Goal: Task Accomplishment & Management: Manage account settings

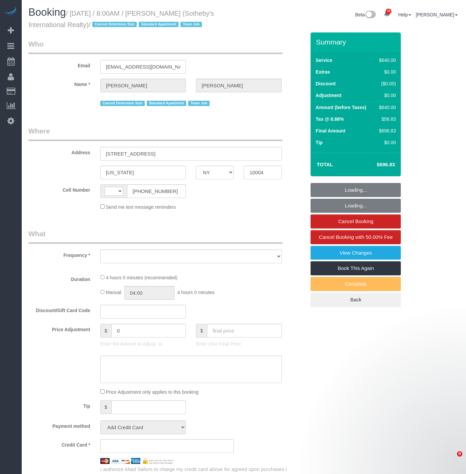
select select "NY"
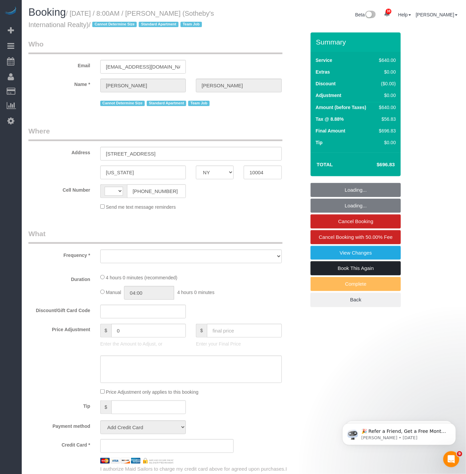
select select "number:56"
select select "number:76"
select select "number:15"
select select "number:6"
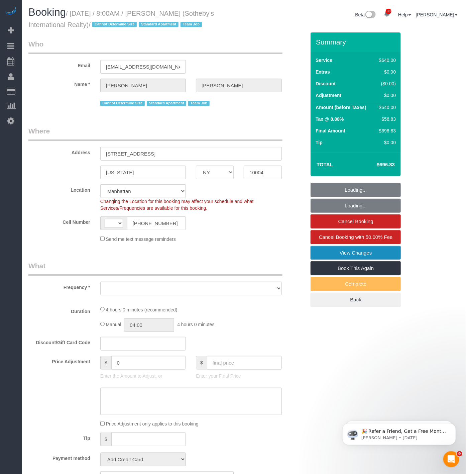
select select "string:[GEOGRAPHIC_DATA]"
select select "object:3634"
select select "string:stripe-pm_1LyzvD4VGloSiKo7z6mm3lkI"
select select "240"
select select "spot1"
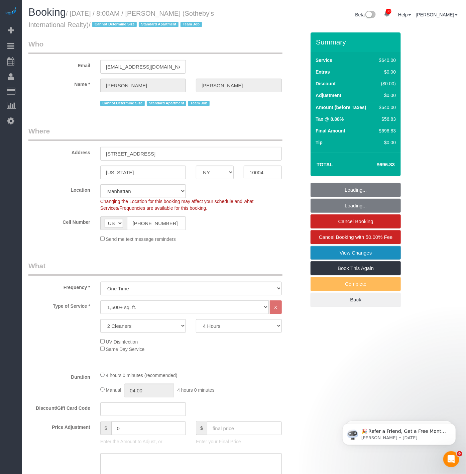
click at [327, 253] on link "View Changes" at bounding box center [356, 253] width 90 height 14
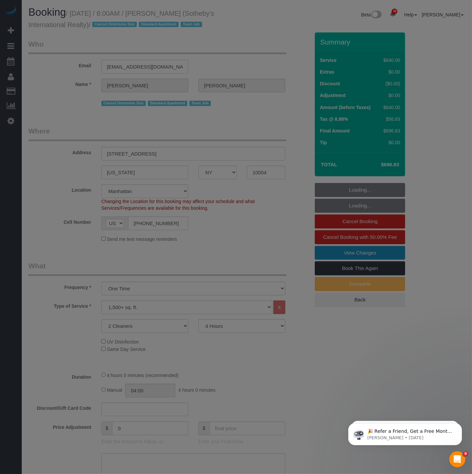
select select "object:4191"
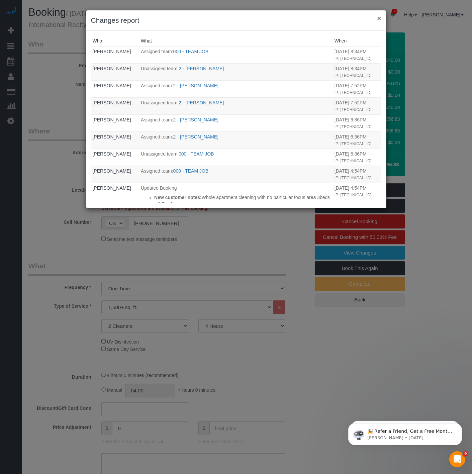
click at [380, 18] on button "×" at bounding box center [379, 18] width 4 height 7
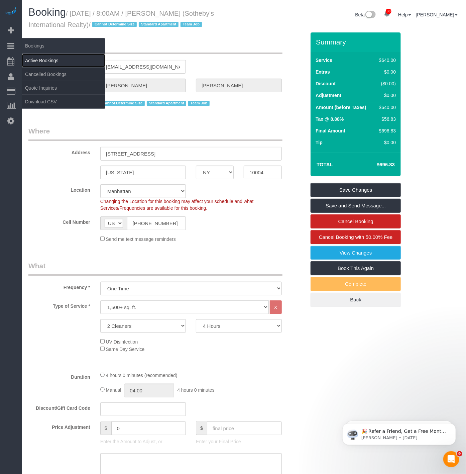
click at [43, 61] on link "Active Bookings" at bounding box center [64, 60] width 84 height 13
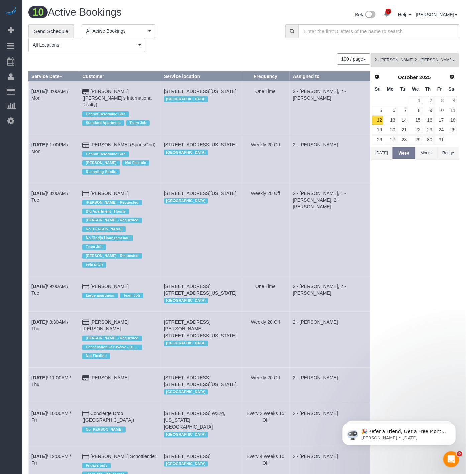
click at [388, 58] on span "2 - [PERSON_NAME] , 2 - [PERSON_NAME]" at bounding box center [413, 60] width 76 height 6
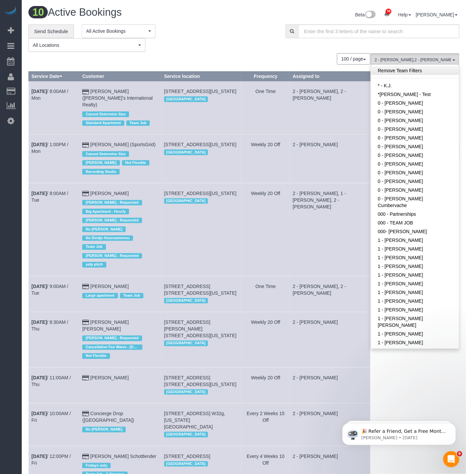
click at [412, 73] on link "Remove Team Filters" at bounding box center [415, 70] width 88 height 9
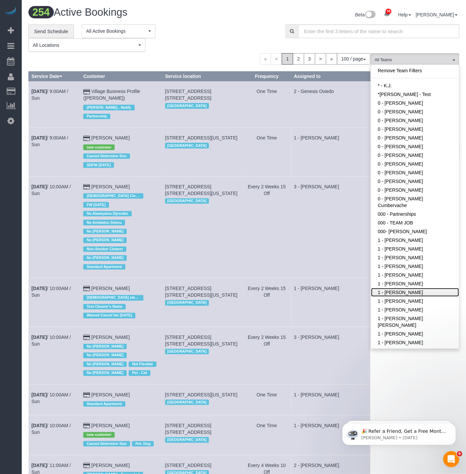
click at [388, 288] on link "1 - [PERSON_NAME]" at bounding box center [415, 292] width 88 height 9
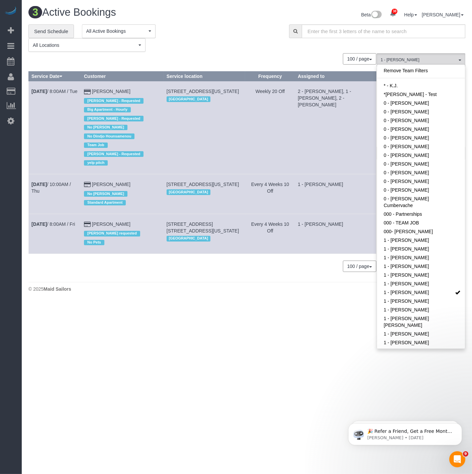
click at [199, 288] on footer "© 2025 Maid Sailors" at bounding box center [246, 288] width 437 height 13
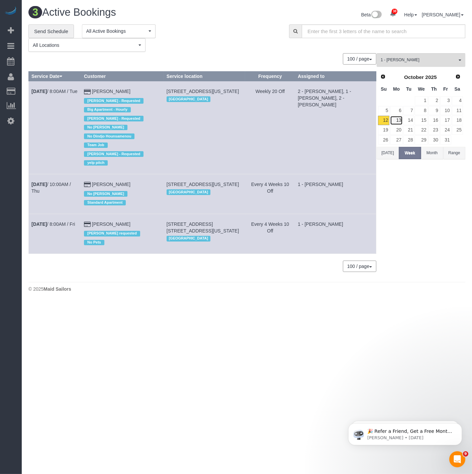
click at [395, 118] on link "13" at bounding box center [396, 120] width 12 height 9
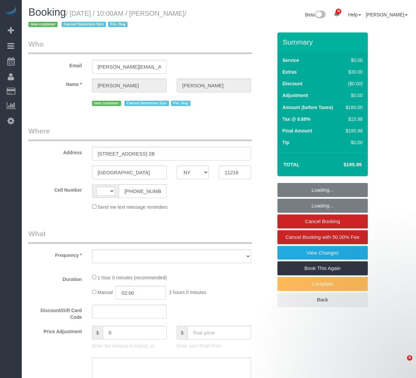
select select "NY"
select select "object:725"
select select "number:57"
select select "number:75"
select select "number:13"
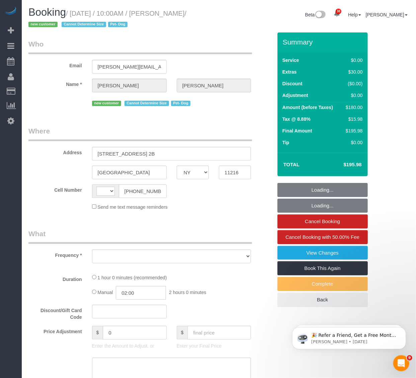
select select "number:5"
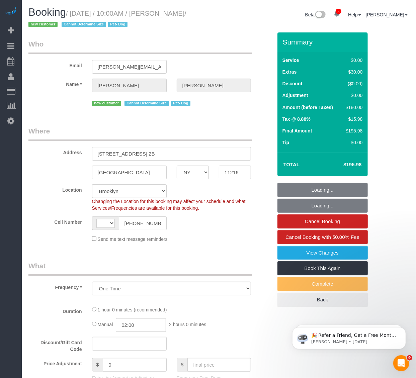
select select "object:731"
select select "string:[GEOGRAPHIC_DATA]"
select select "string:stripe-pm_1SGmJA4VGloSiKo7qTIQOoji"
select select "spot1"
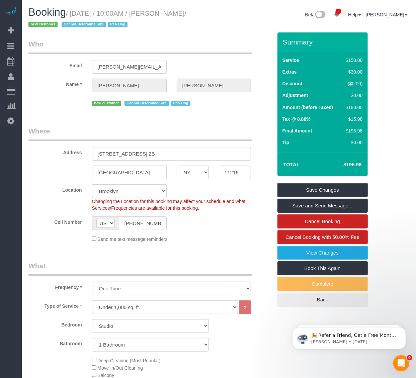
click at [163, 32] on div "Booking / October 12, 2025 / 10:00AM / Meghan Gerard / new customer Cannot Dete…" at bounding box center [120, 20] width 195 height 26
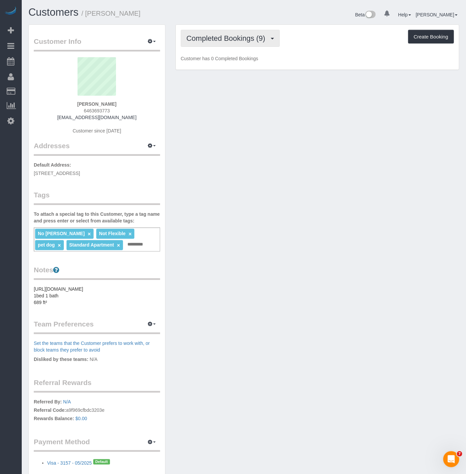
click at [219, 37] on span "Completed Bookings (9)" at bounding box center [228, 38] width 82 height 8
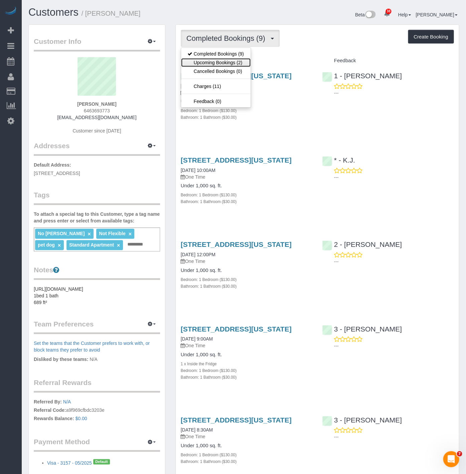
click at [208, 64] on link "Upcoming Bookings (2)" at bounding box center [216, 62] width 70 height 9
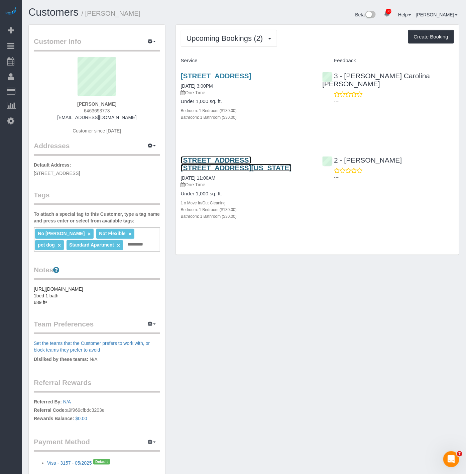
click at [202, 170] on link "[STREET_ADDRESS] [STREET_ADDRESS][US_STATE]" at bounding box center [236, 163] width 111 height 15
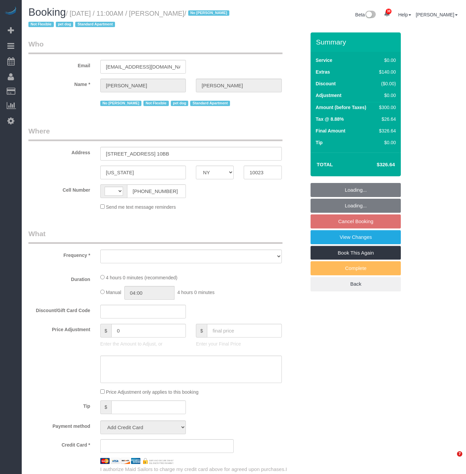
select select "NY"
select select "string:US"
select select "number:89"
select select "number:90"
select select "number:15"
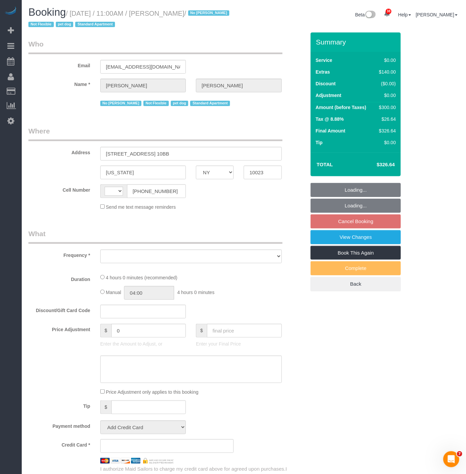
select select "number:5"
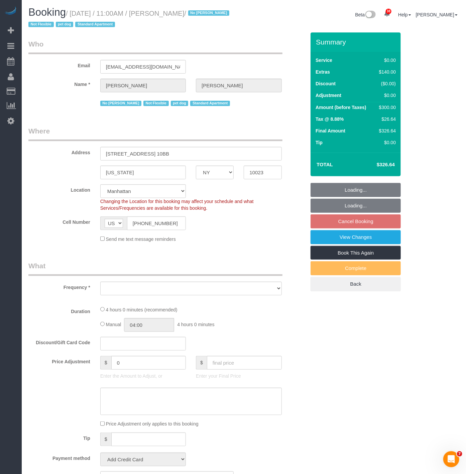
select select "object:1077"
select select "string:stripe-pm_1PRaTe4VGloSiKo70J2VwSuU"
select select "1"
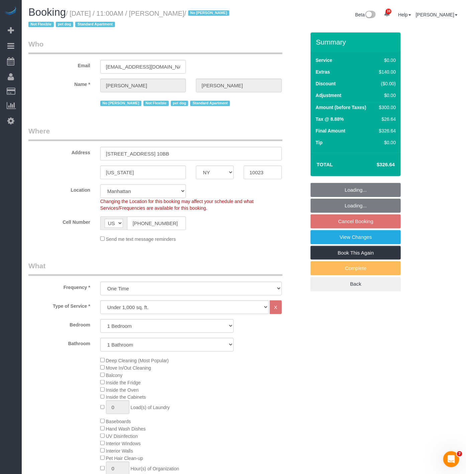
select select "spot2"
select select "1"
select select "object:1560"
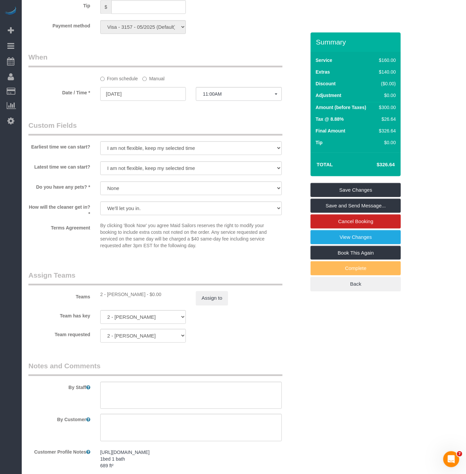
scroll to position [632, 0]
click at [206, 96] on span "11:00AM" at bounding box center [239, 93] width 72 height 5
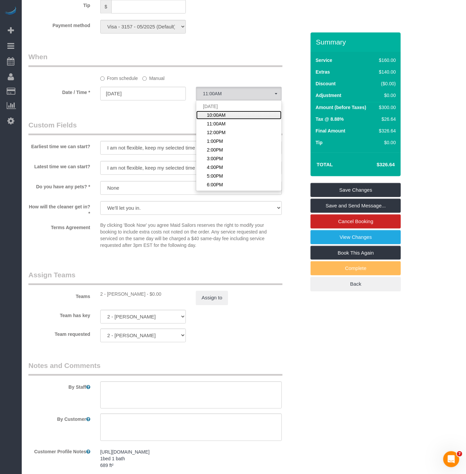
click at [211, 118] on span "10:00AM" at bounding box center [216, 115] width 19 height 7
select select "spot1"
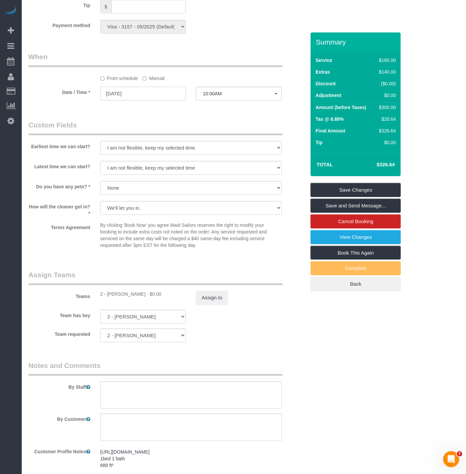
click at [155, 100] on input "[DATE]" at bounding box center [143, 94] width 86 height 14
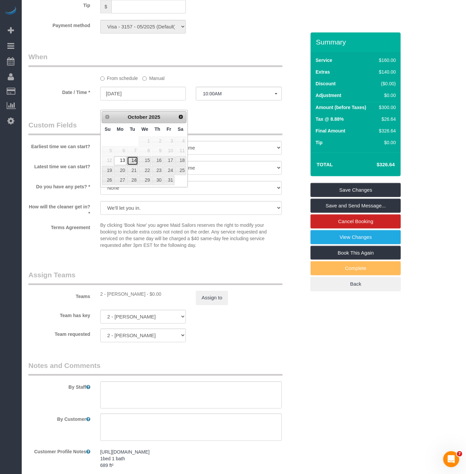
click at [134, 160] on link "14" at bounding box center [132, 160] width 11 height 9
type input "10/14/2025"
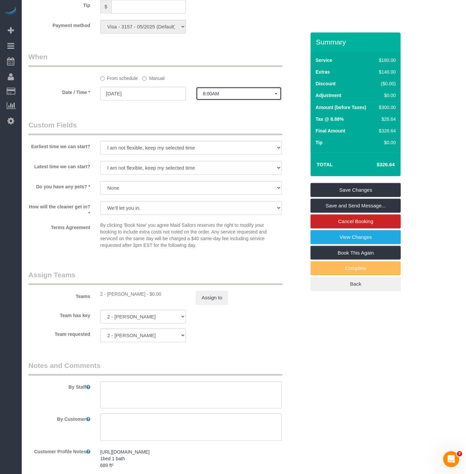
click at [224, 96] on span "8:00AM" at bounding box center [239, 93] width 72 height 5
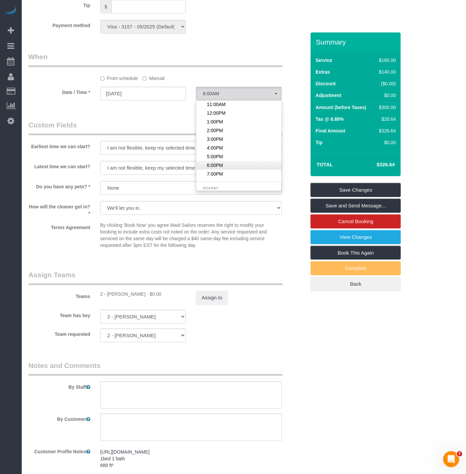
scroll to position [74, 0]
click at [213, 164] on span "10:00AM" at bounding box center [216, 160] width 19 height 7
select select "spot13"
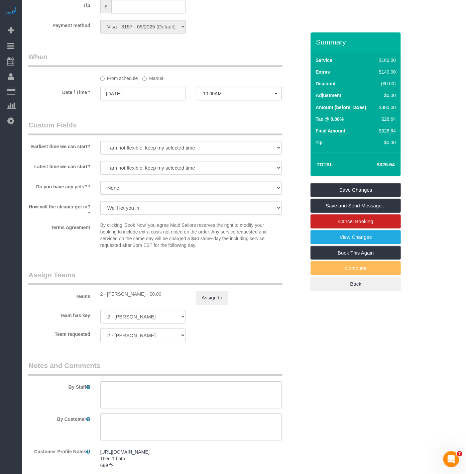
click at [205, 302] on button "Assign to" at bounding box center [212, 298] width 32 height 14
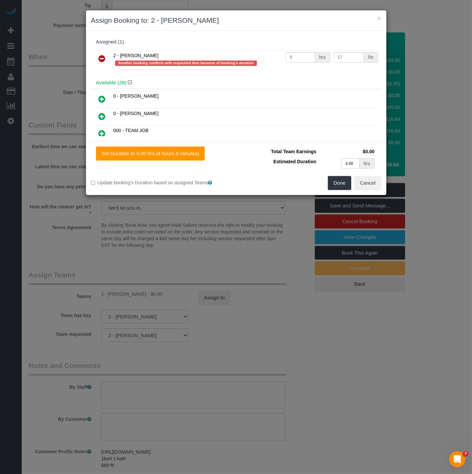
click at [98, 56] on link at bounding box center [102, 58] width 16 height 13
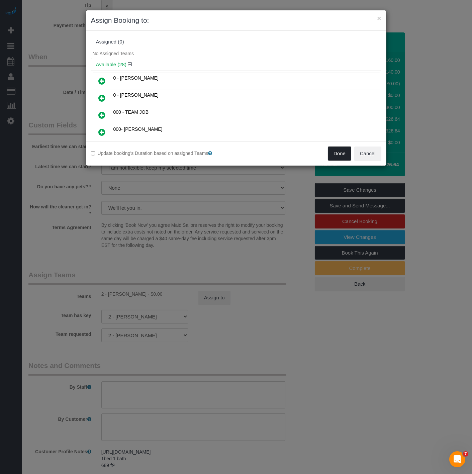
click at [347, 155] on button "Done" at bounding box center [339, 154] width 23 height 14
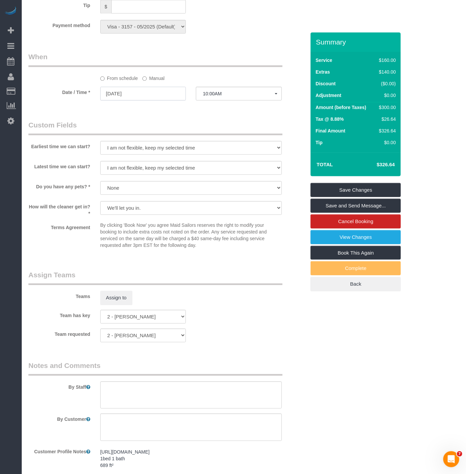
click at [181, 100] on input "10/14/2025" at bounding box center [143, 94] width 86 height 14
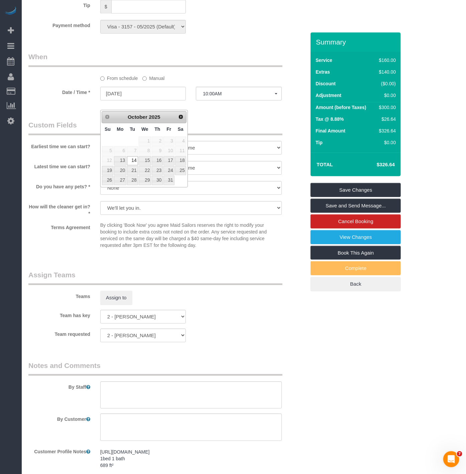
click at [242, 131] on legend "Custom Fields" at bounding box center [155, 127] width 254 height 15
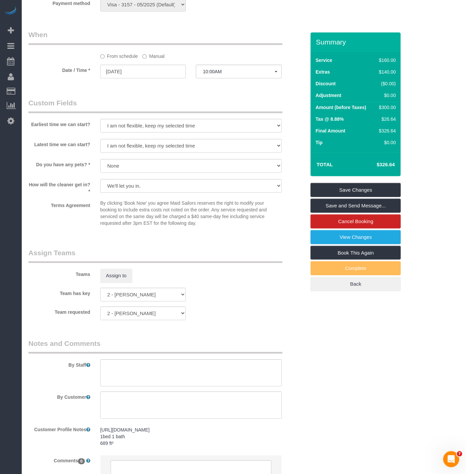
scroll to position [723, 0]
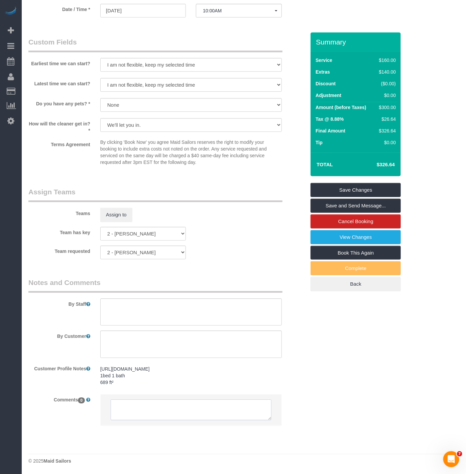
click at [182, 410] on textarea at bounding box center [191, 409] width 161 height 21
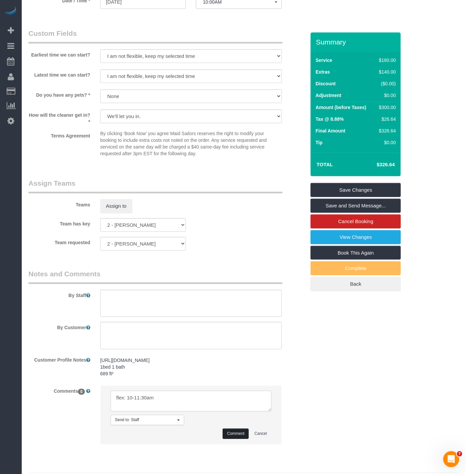
type textarea "flex: 10-11:30am"
click at [240, 439] on button "Comment" at bounding box center [236, 433] width 26 height 10
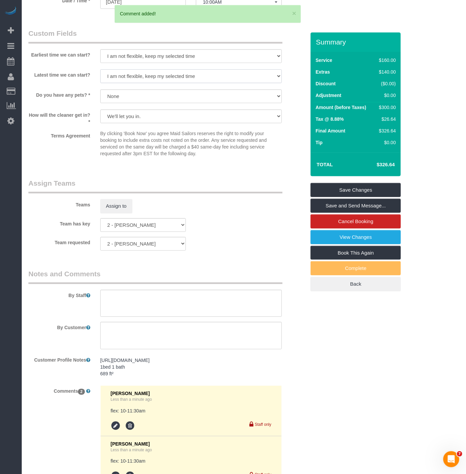
click at [109, 83] on select "I am not flexible, keep my selected time 8:00 AM 9:00 AM 10:00 AM 11:00 AM 12:0…" at bounding box center [191, 76] width 182 height 14
select select "number:71"
click at [100, 78] on select "I am not flexible, keep my selected time 8:00 AM 9:00 AM 10:00 AM 11:00 AM 12:0…" at bounding box center [191, 76] width 182 height 14
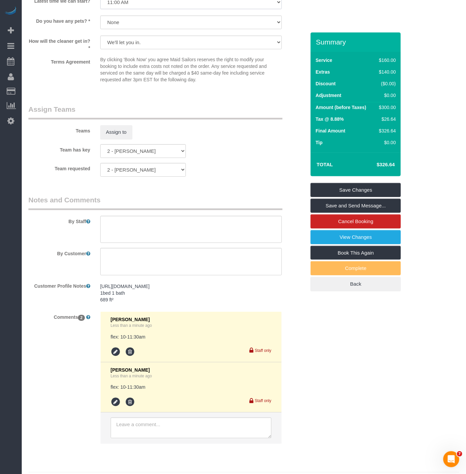
scroll to position [797, 0]
click at [328, 202] on link "Save and Send Message..." at bounding box center [356, 206] width 90 height 14
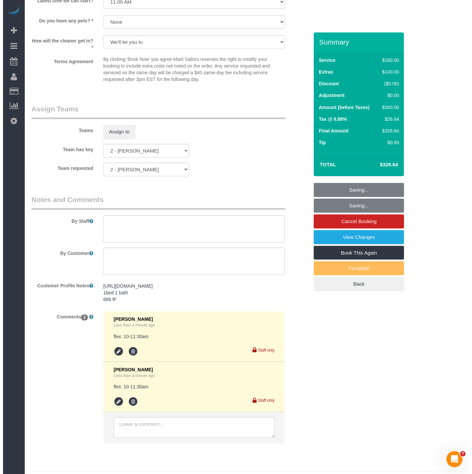
scroll to position [574, 0]
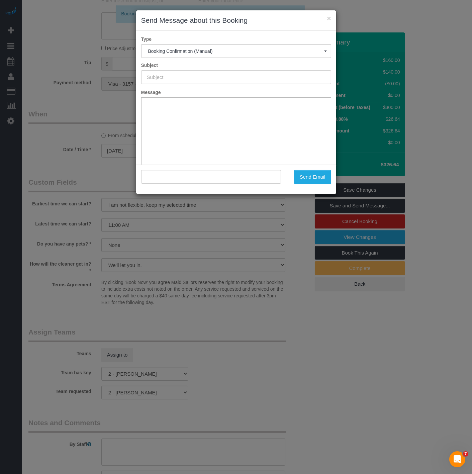
type input "Cleaning Confirmed for 10/14/2025 at 10:00am"
type input ""Ashley Korody" <ashannk@gmail.com>"
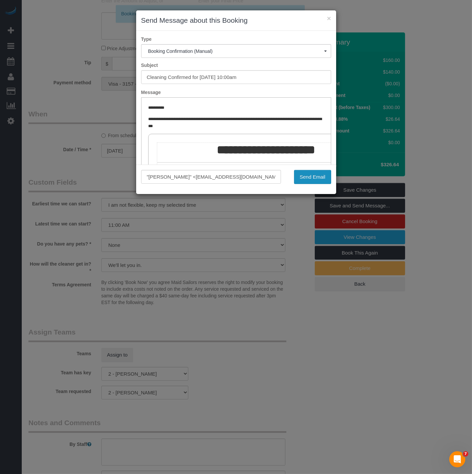
scroll to position [0, 0]
click at [303, 175] on button "Send Email" at bounding box center [312, 177] width 37 height 14
